Goal: Browse casually

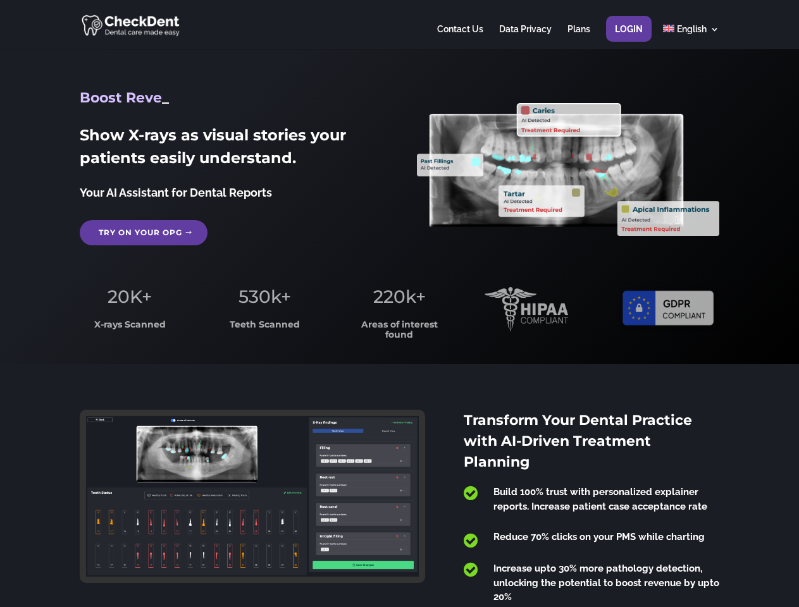
click at [399, 304] on span "220k+" at bounding box center [399, 297] width 53 height 22
click at [399, 25] on div at bounding box center [399, 24] width 639 height 49
click at [399, 304] on span "220k+" at bounding box center [399, 297] width 53 height 22
